Goal: Find specific page/section: Find specific page/section

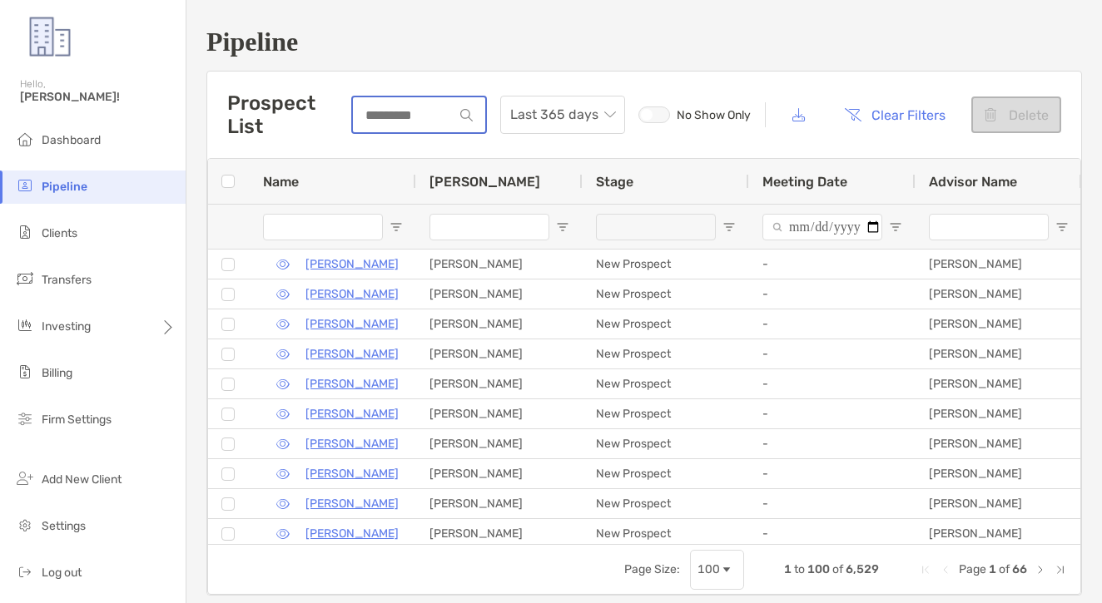
click at [449, 114] on input at bounding box center [404, 115] width 102 height 14
paste input "**********"
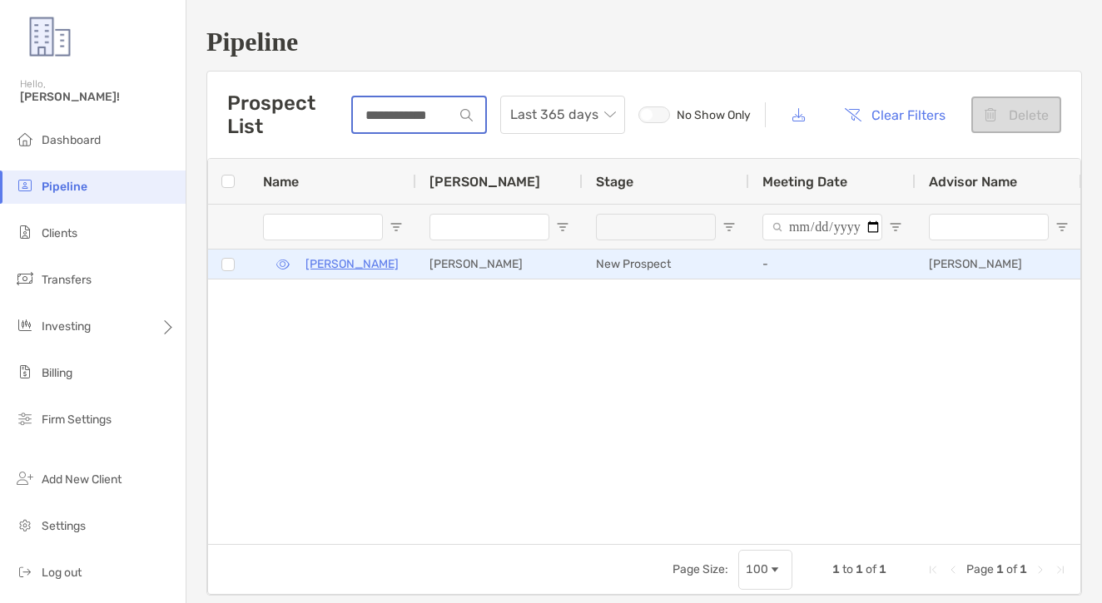
type input "**********"
click at [323, 263] on p "[PERSON_NAME]" at bounding box center [351, 264] width 93 height 21
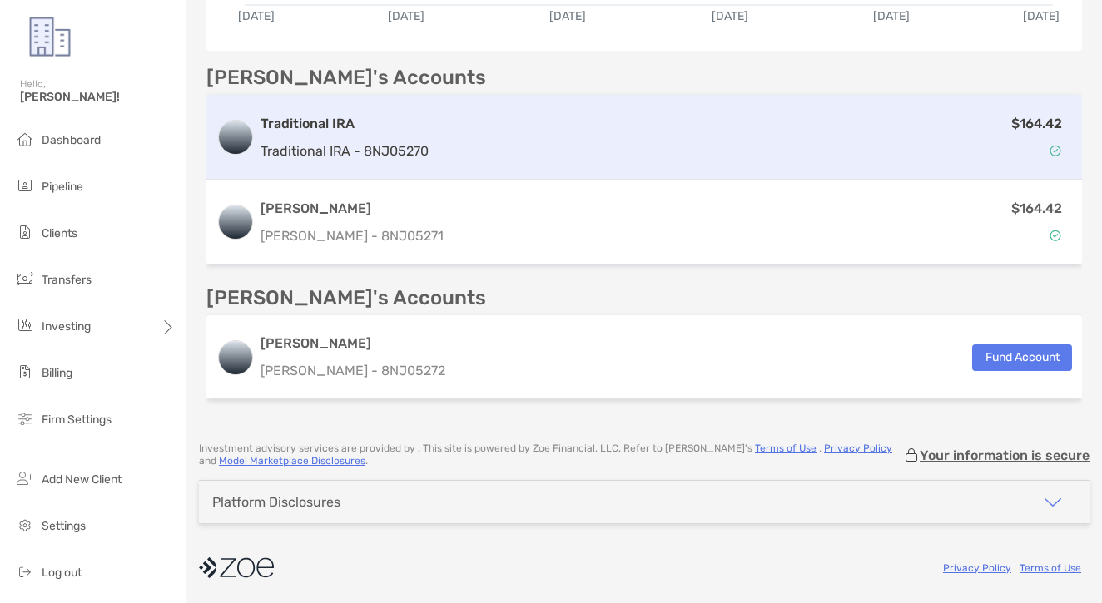
scroll to position [490, 0]
click at [444, 149] on div "$164.42" at bounding box center [753, 137] width 637 height 48
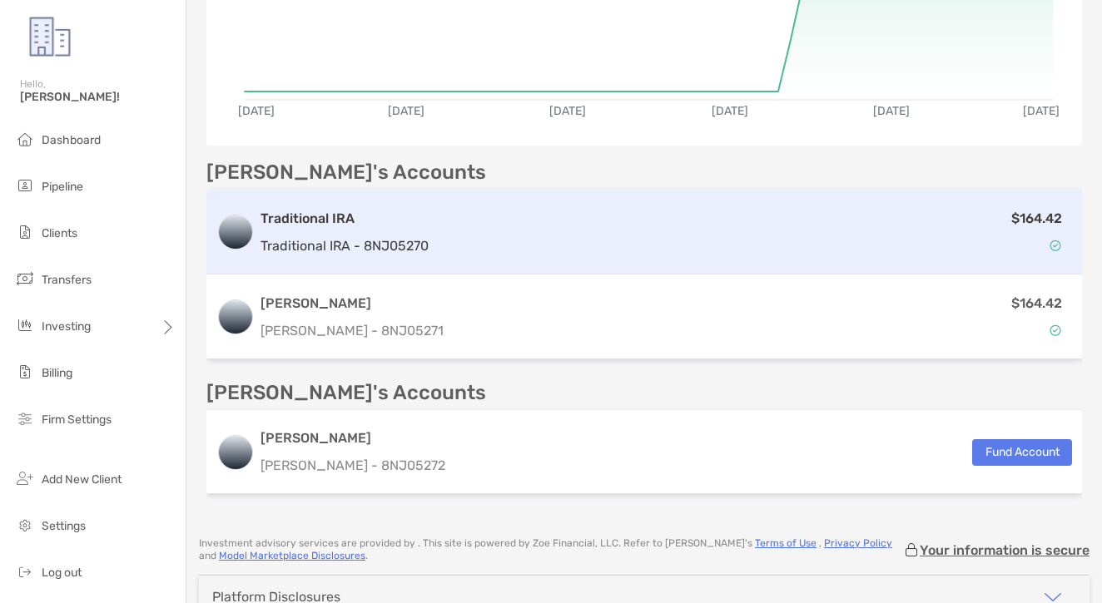
scroll to position [373, 0]
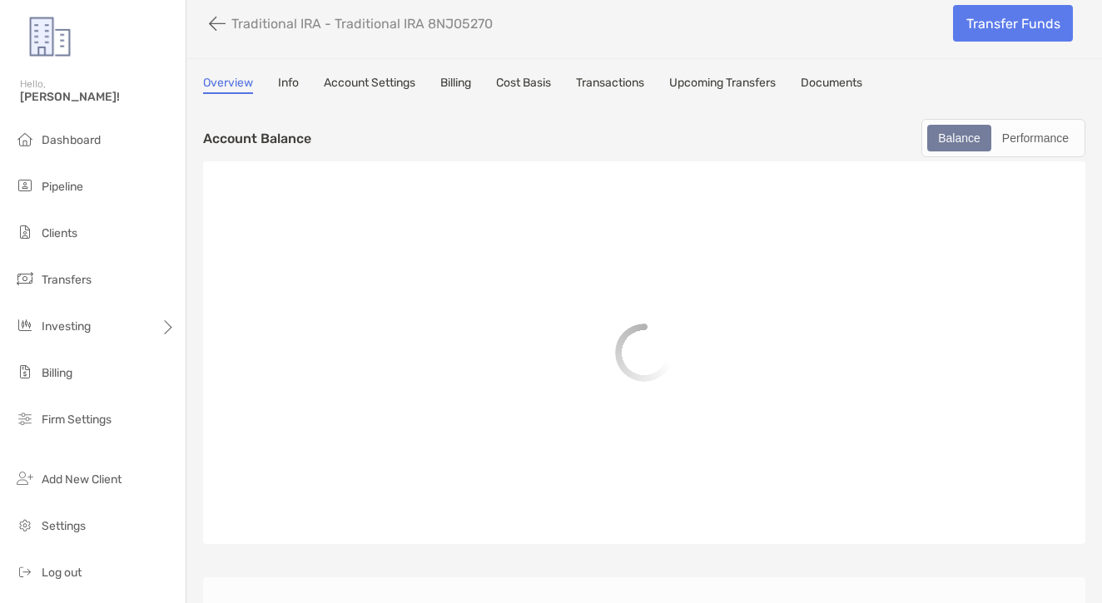
scroll to position [10, 0]
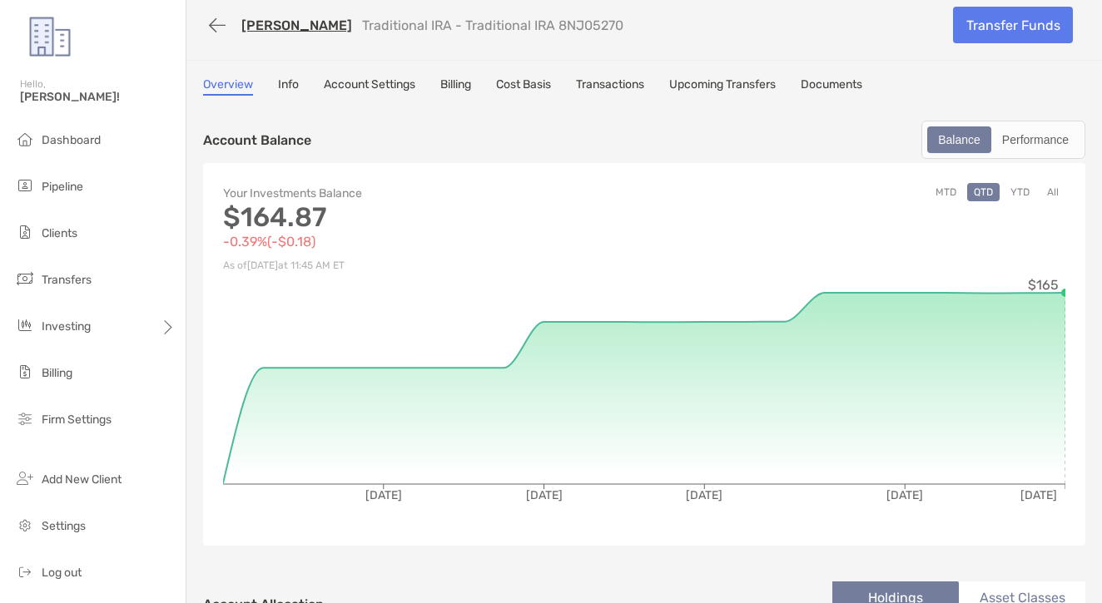
click at [815, 80] on link "Documents" at bounding box center [832, 86] width 62 height 18
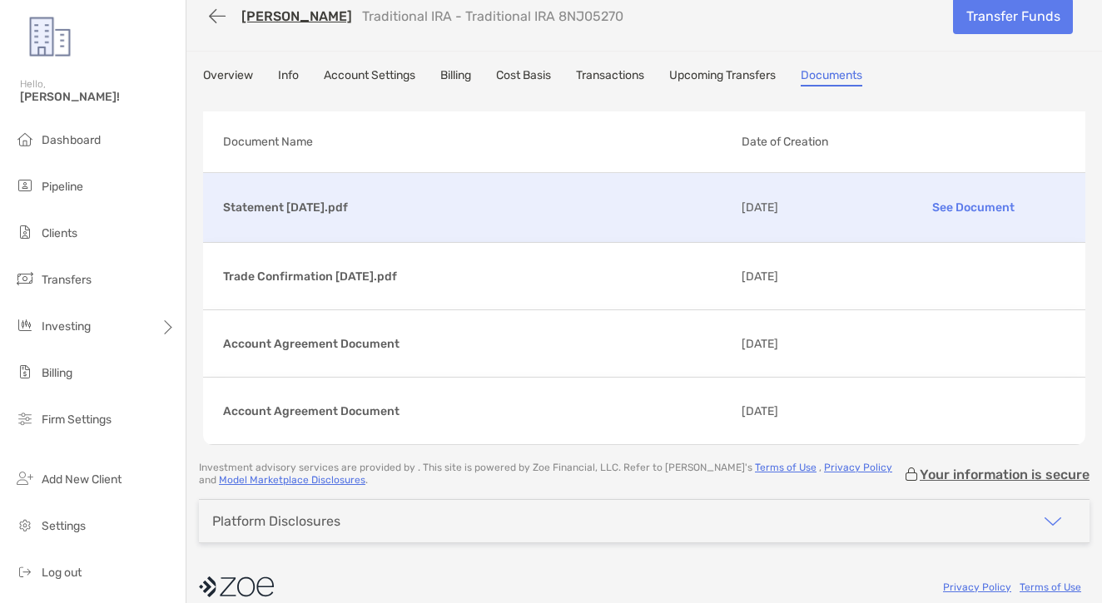
click at [949, 206] on p "See Document" at bounding box center [973, 207] width 184 height 29
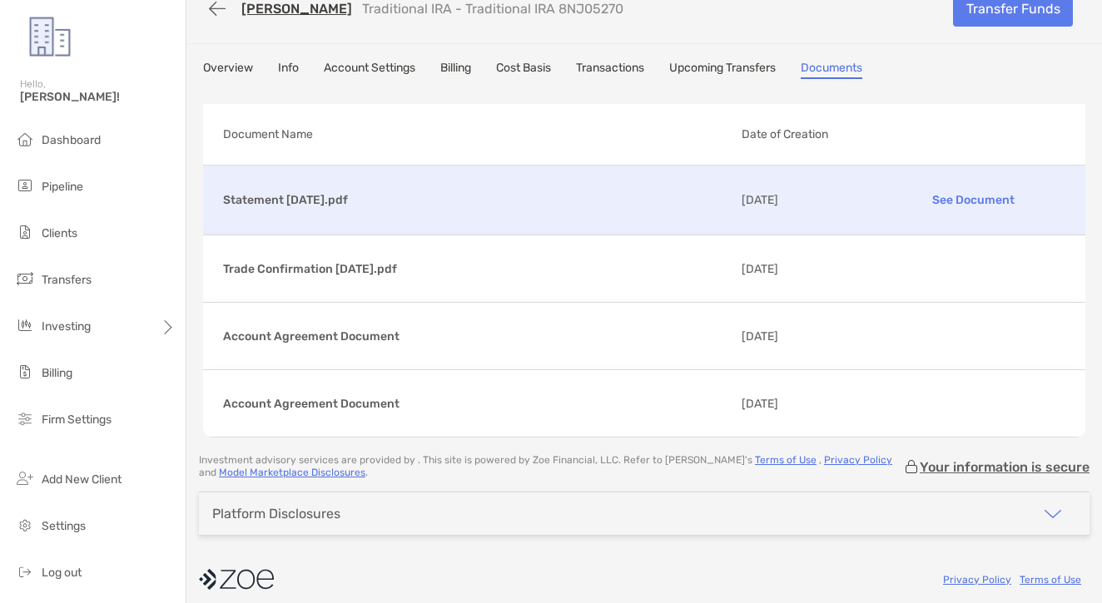
scroll to position [20, 0]
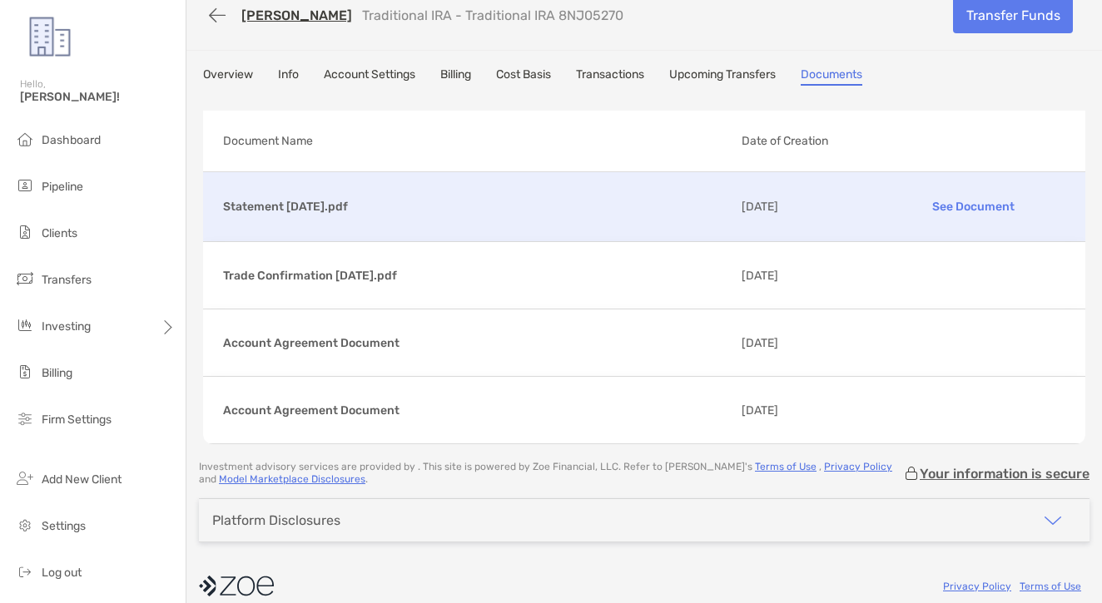
click at [957, 205] on p "See Document" at bounding box center [973, 206] width 184 height 29
